Goal: Submit feedback/report problem

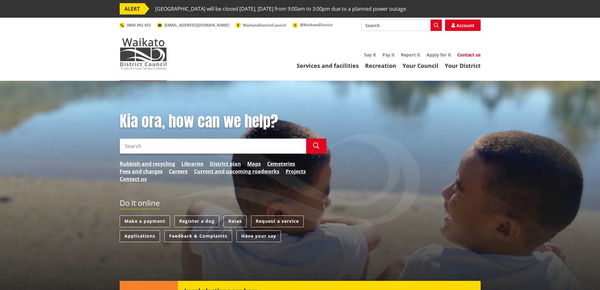
click at [468, 56] on link "Contact us" at bounding box center [468, 55] width 23 height 6
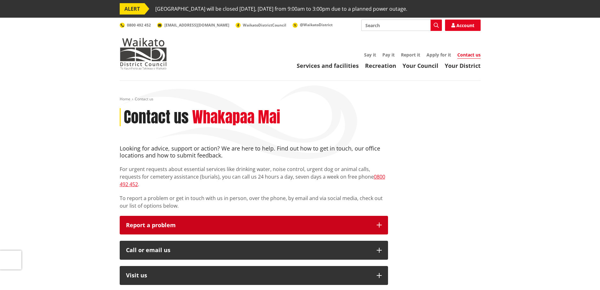
click at [274, 216] on button "Report a problem" at bounding box center [254, 225] width 268 height 19
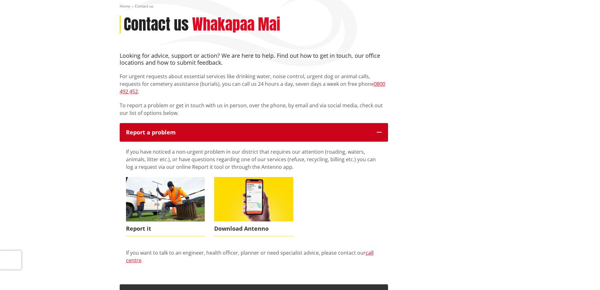
scroll to position [95, 0]
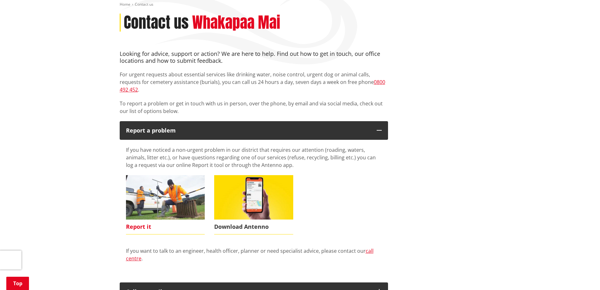
click at [163, 208] on img at bounding box center [165, 197] width 79 height 44
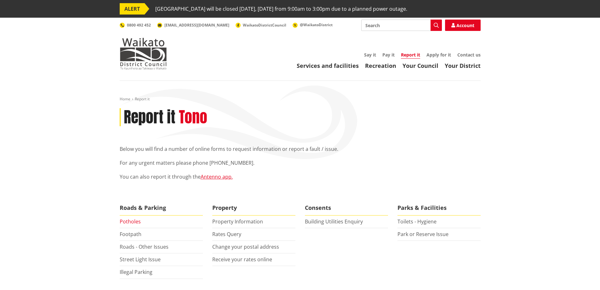
click at [135, 219] on link "Potholes" at bounding box center [130, 221] width 21 height 7
